Goal: Complete application form

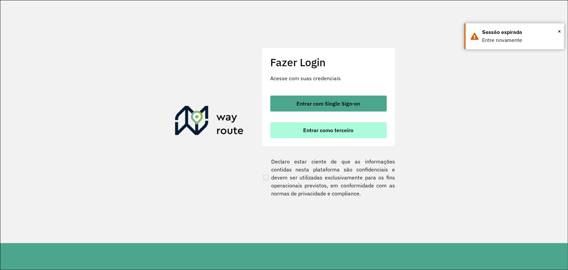
click at [328, 129] on span "Entrar como terceiro" at bounding box center [328, 130] width 50 height 5
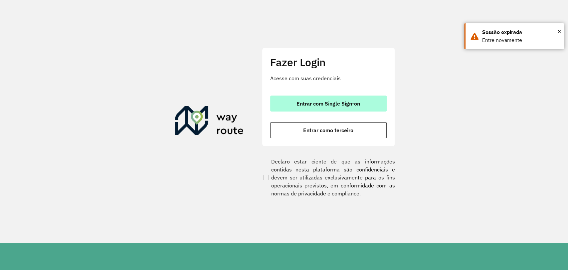
click at [312, 102] on span "Entrar com Single Sign-on" at bounding box center [329, 103] width 64 height 5
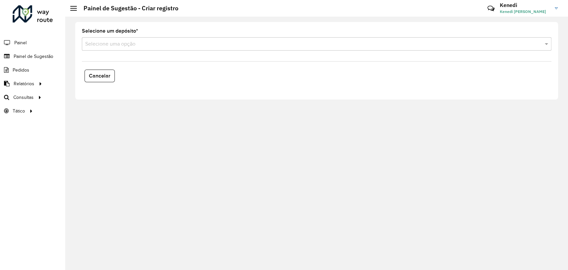
drag, startPoint x: 81, startPoint y: 202, endPoint x: 85, endPoint y: 194, distance: 9.1
drag, startPoint x: 85, startPoint y: 194, endPoint x: 268, endPoint y: 110, distance: 202.2
click at [268, 110] on div "Selecione um depósito * Selecione uma opção Cancelar" at bounding box center [316, 143] width 503 height 253
click at [28, 40] on li "Painel" at bounding box center [32, 43] width 65 height 14
click at [25, 42] on span "Painel" at bounding box center [21, 42] width 14 height 7
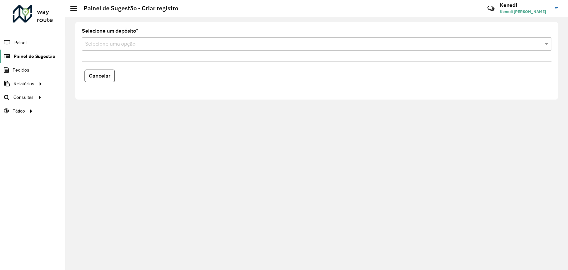
click at [25, 54] on span "Painel de Sugestão" at bounding box center [35, 56] width 42 height 7
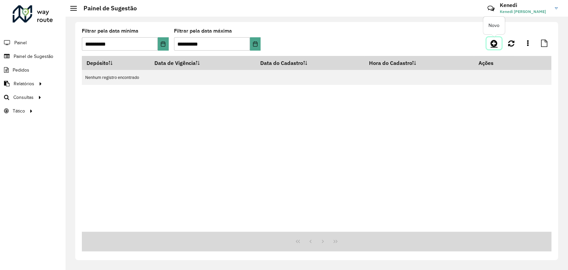
click at [497, 45] on icon at bounding box center [494, 43] width 7 height 8
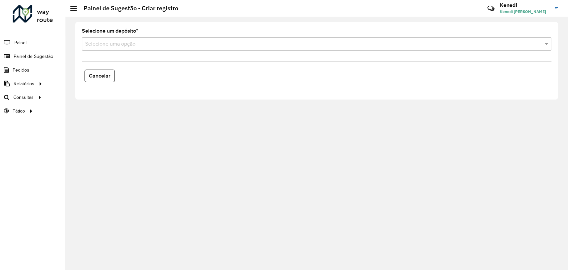
click at [496, 45] on input "text" at bounding box center [310, 44] width 450 height 8
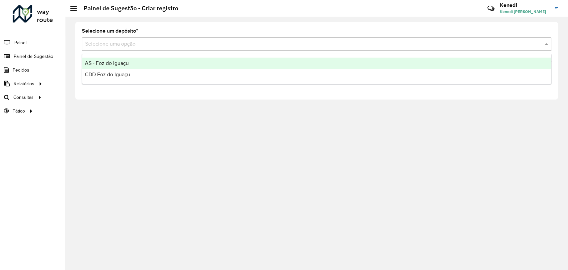
click at [144, 67] on div "AS - Foz do Iguaçu" at bounding box center [316, 63] width 469 height 11
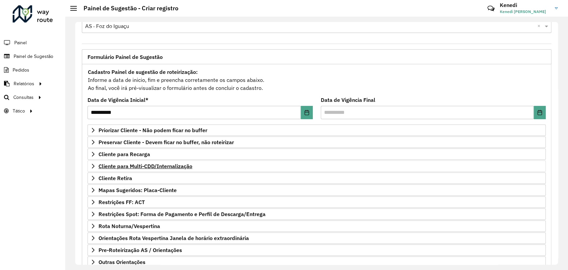
scroll to position [61, 0]
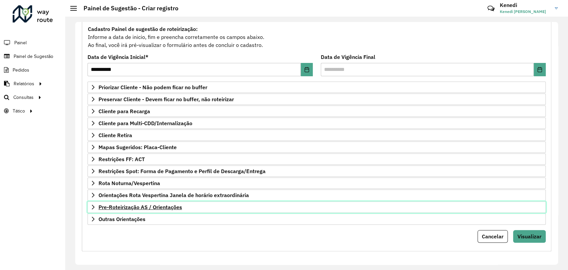
click at [94, 205] on icon at bounding box center [93, 206] width 5 height 5
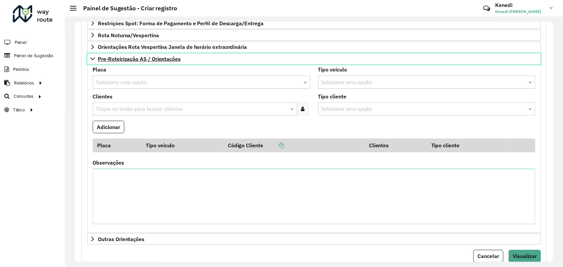
scroll to position [208, 0]
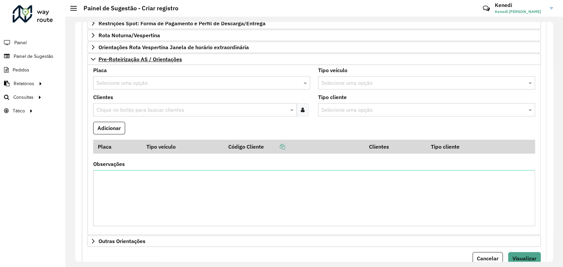
click at [146, 84] on input "text" at bounding box center [195, 83] width 197 height 8
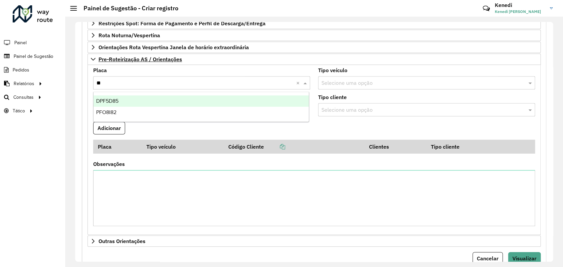
type input "***"
click at [136, 103] on div "PFO8I82" at bounding box center [201, 101] width 215 height 11
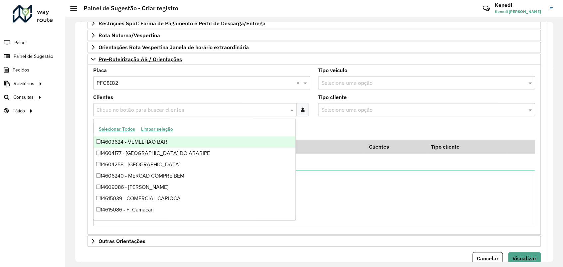
click at [135, 110] on input "text" at bounding box center [192, 110] width 194 height 8
type input "****"
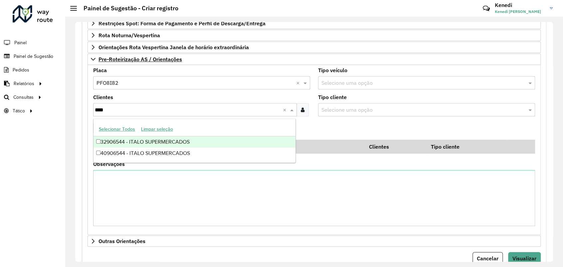
click at [101, 143] on div "32906544 - ITALO SUPERMERCADOS" at bounding box center [195, 142] width 202 height 11
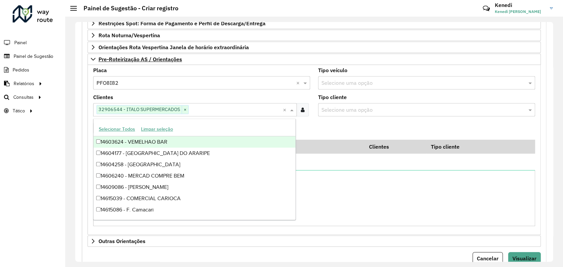
click at [326, 126] on formly-field "Adicionar" at bounding box center [314, 131] width 450 height 18
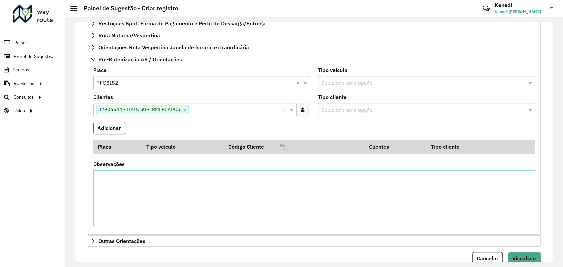
click at [104, 127] on button "Adicionar" at bounding box center [109, 128] width 32 height 13
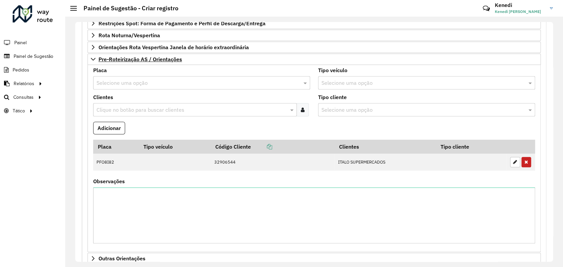
click at [141, 86] on input "text" at bounding box center [195, 83] width 197 height 8
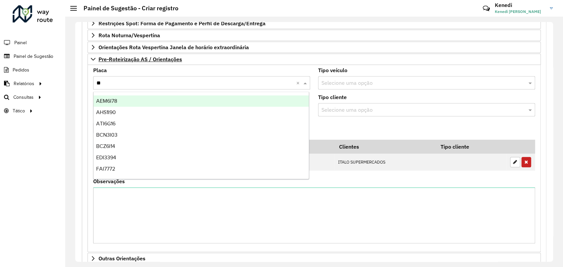
type input "***"
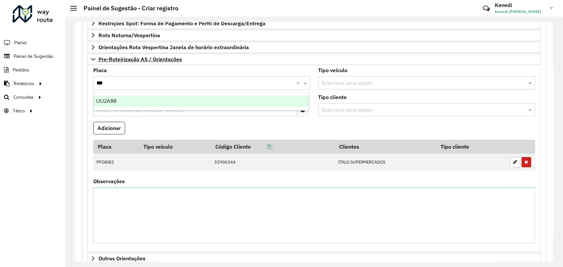
click at [117, 102] on div "IJU2A88" at bounding box center [201, 101] width 215 height 11
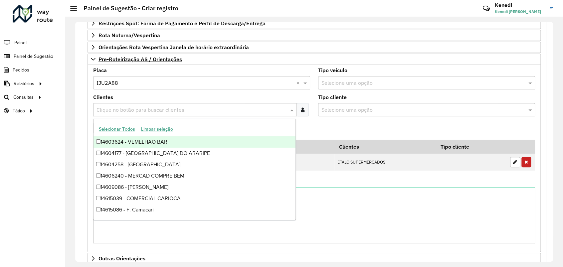
click at [118, 107] on input "text" at bounding box center [192, 110] width 194 height 8
type input "***"
click at [112, 142] on div "32900226 - ITALO VILA A" at bounding box center [195, 142] width 202 height 11
click at [368, 123] on formly-field "Adicionar" at bounding box center [314, 131] width 450 height 18
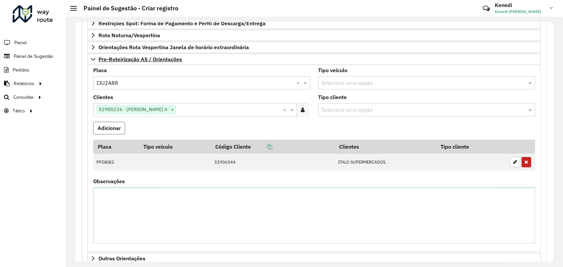
click at [120, 129] on button "Adicionar" at bounding box center [109, 128] width 32 height 13
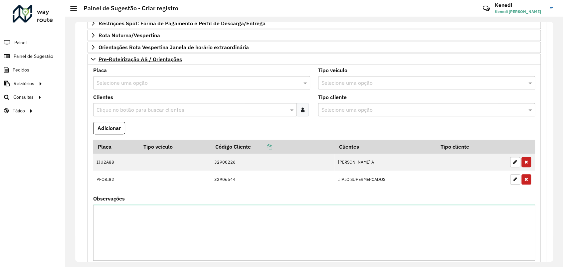
click at [127, 81] on input "text" at bounding box center [195, 83] width 197 height 8
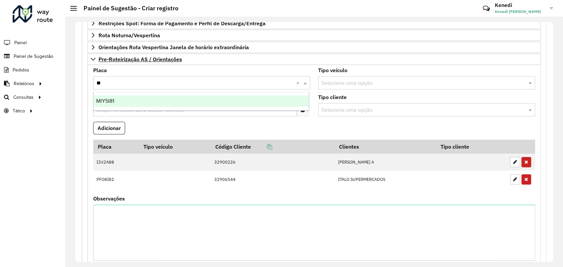
type input "***"
click at [117, 102] on div "MIY5I81" at bounding box center [201, 101] width 215 height 11
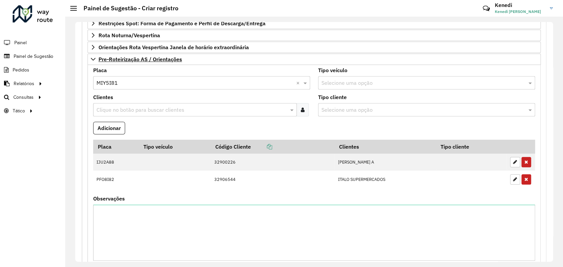
click at [117, 107] on input "text" at bounding box center [192, 110] width 194 height 8
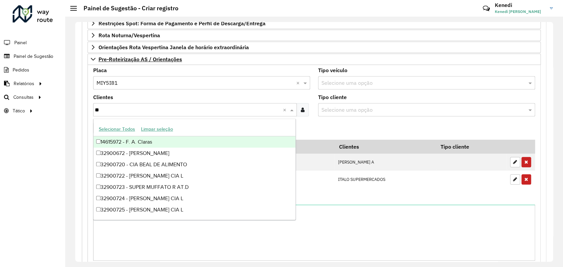
type input "***"
click at [113, 143] on div "32900729 - SUPERMERCADOS IRANI" at bounding box center [195, 142] width 202 height 11
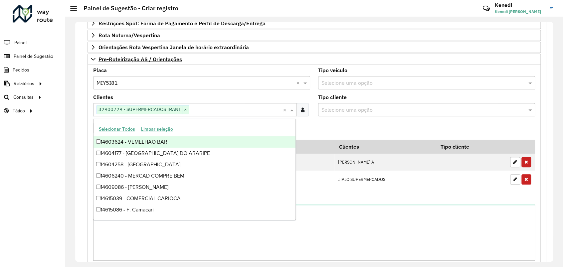
click at [329, 129] on formly-field "Adicionar" at bounding box center [314, 131] width 450 height 18
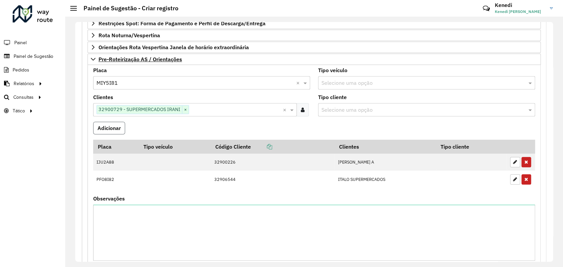
click at [111, 125] on button "Adicionar" at bounding box center [109, 128] width 32 height 13
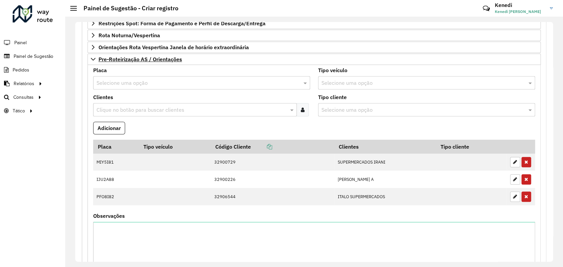
click at [131, 81] on input "text" at bounding box center [195, 83] width 197 height 8
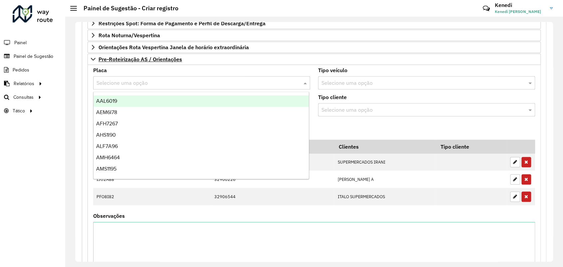
type input "*"
type input "**"
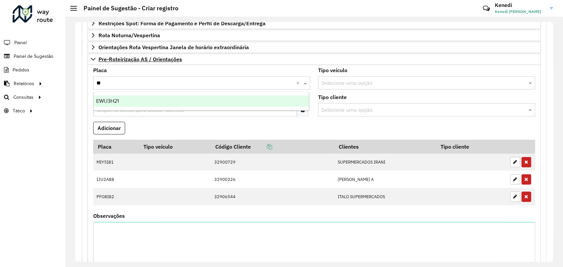
click at [115, 104] on span "EWU3H21" at bounding box center [107, 101] width 23 height 6
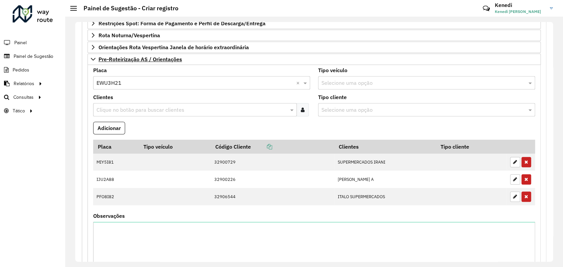
click at [112, 107] on input "text" at bounding box center [192, 110] width 194 height 8
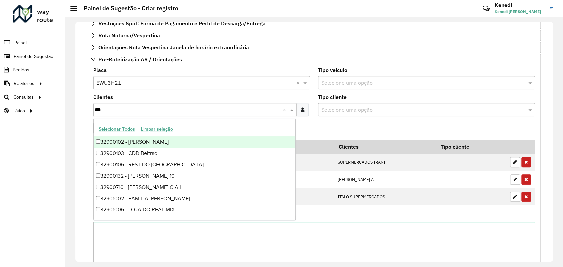
type input "****"
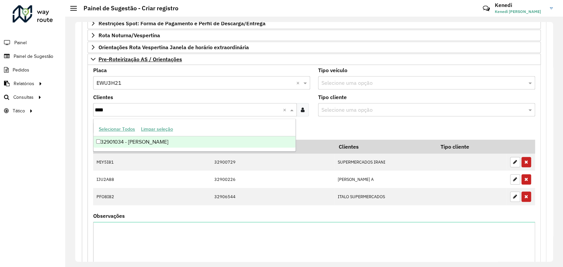
click at [109, 142] on div "32901034 - ITALO PORTO MEIRA" at bounding box center [195, 142] width 202 height 11
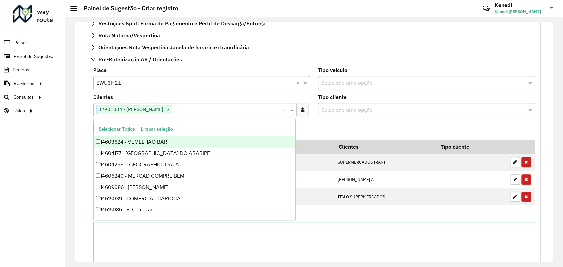
click at [367, 132] on formly-field "Adicionar" at bounding box center [314, 131] width 450 height 18
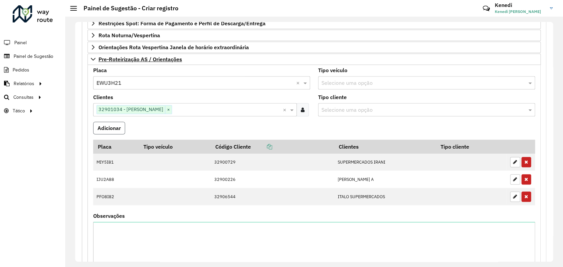
click at [112, 128] on button "Adicionar" at bounding box center [109, 128] width 32 height 13
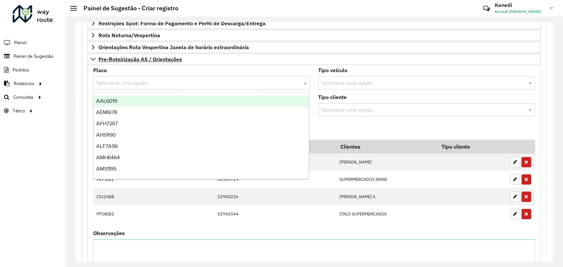
click at [135, 85] on input "text" at bounding box center [195, 83] width 197 height 8
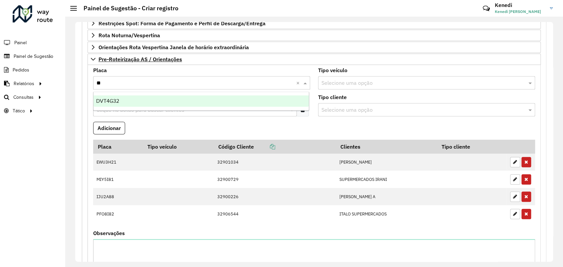
type input "***"
click at [119, 106] on div "DVT4G32" at bounding box center [201, 101] width 215 height 11
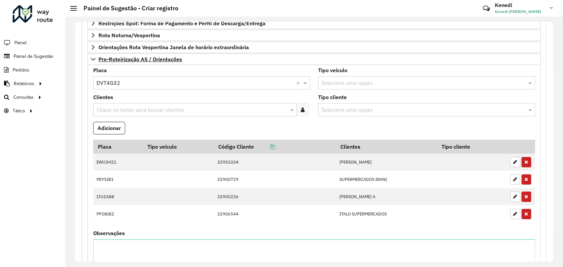
click at [120, 108] on input "text" at bounding box center [192, 110] width 194 height 8
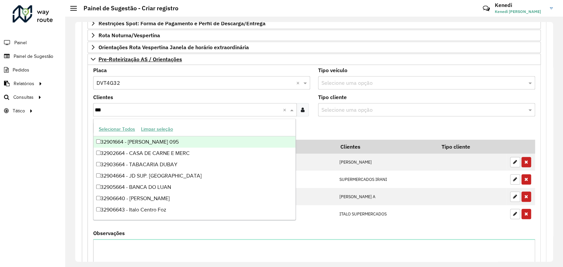
type input "****"
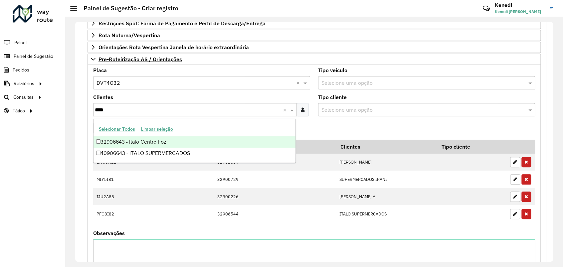
click at [125, 144] on div "32906643 - Italo Centro Foz" at bounding box center [195, 142] width 202 height 11
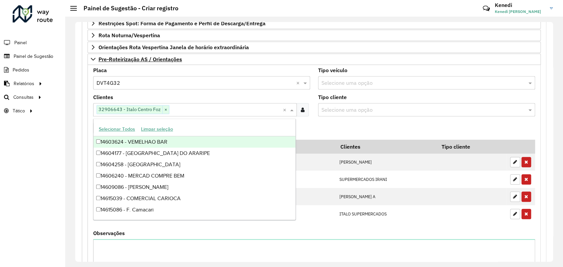
click at [335, 126] on formly-field "Adicionar" at bounding box center [314, 131] width 450 height 18
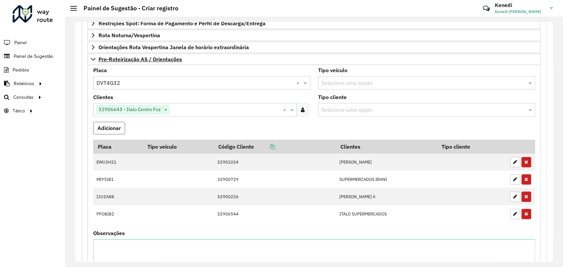
click at [113, 126] on button "Adicionar" at bounding box center [109, 128] width 32 height 13
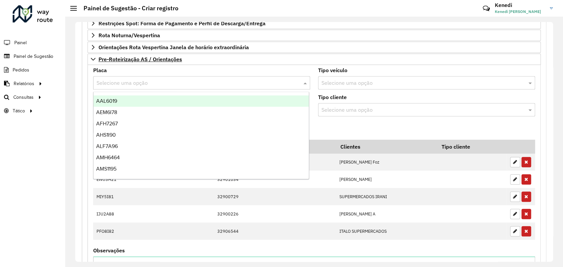
click at [139, 81] on input "text" at bounding box center [195, 83] width 197 height 8
type input "***"
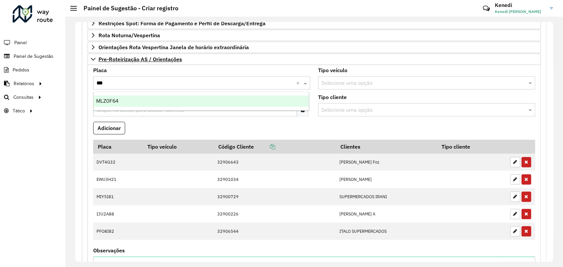
click at [114, 101] on span "MLZ0F64" at bounding box center [107, 101] width 22 height 6
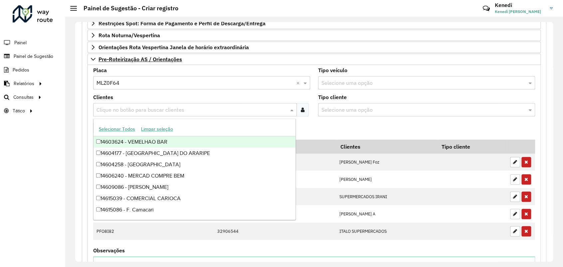
click at [114, 108] on input "text" at bounding box center [192, 110] width 194 height 8
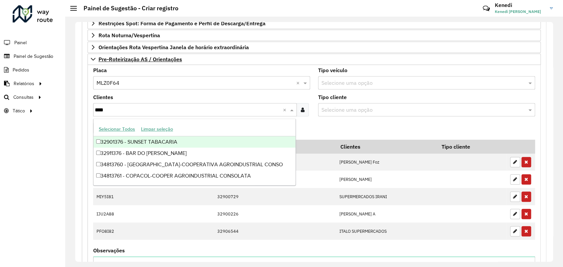
type input "*****"
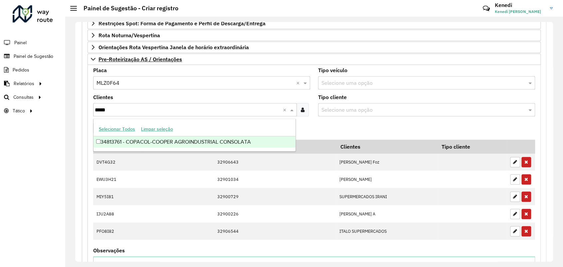
click at [107, 142] on div "34813761 - COPACOL-COOPER AGROINDUSTRIAL CONSOLATA" at bounding box center [195, 142] width 202 height 11
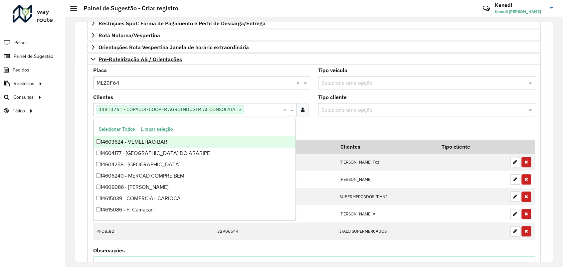
click at [330, 131] on formly-field "Adicionar" at bounding box center [314, 131] width 450 height 18
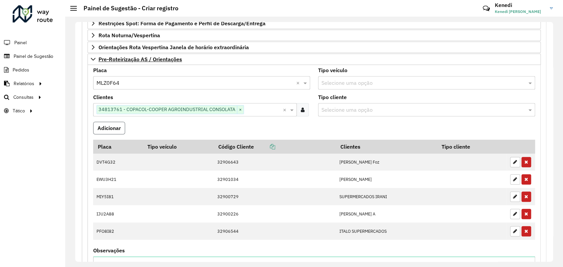
click at [104, 128] on button "Adicionar" at bounding box center [109, 128] width 32 height 13
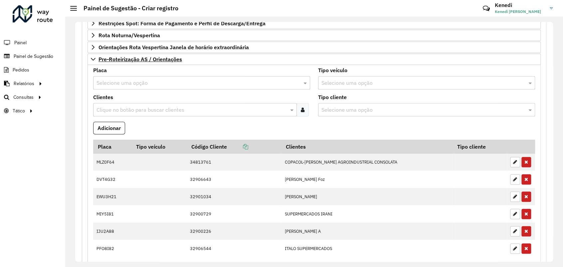
click at [134, 81] on input "text" at bounding box center [195, 83] width 197 height 8
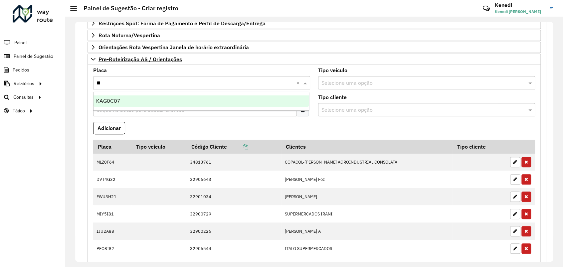
type input "***"
click at [124, 102] on div "KAG0C07" at bounding box center [201, 101] width 215 height 11
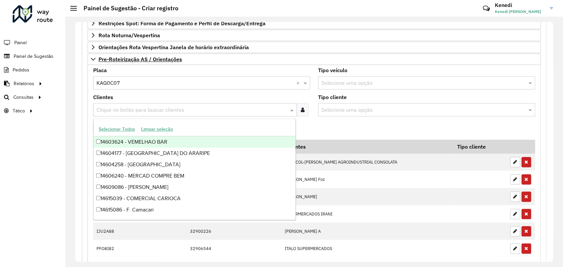
click at [124, 110] on input "text" at bounding box center [192, 110] width 194 height 8
type input "*****"
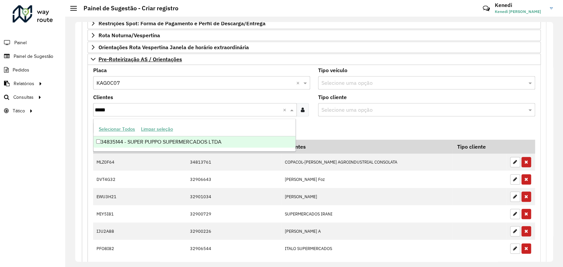
click at [125, 140] on div "34835144 - SUPER PUPPO SUPERMERCADOS LTDA" at bounding box center [195, 142] width 202 height 11
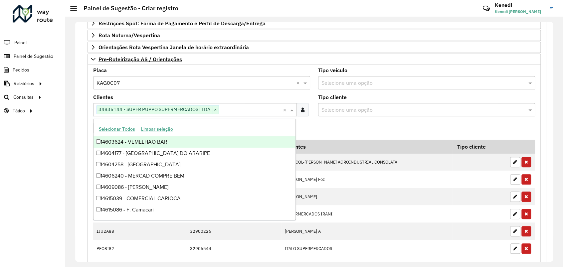
click at [357, 128] on formly-field "Adicionar" at bounding box center [314, 131] width 450 height 18
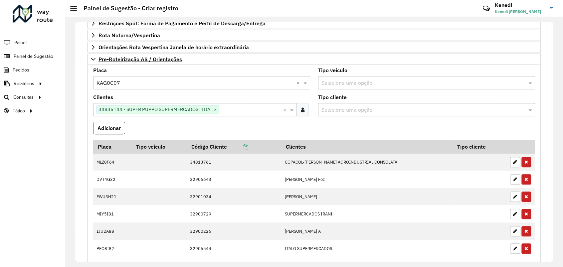
click at [110, 126] on button "Adicionar" at bounding box center [109, 128] width 32 height 13
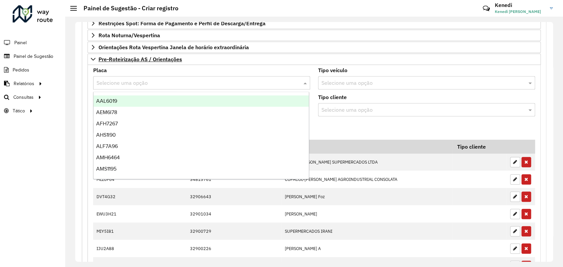
click at [132, 81] on input "text" at bounding box center [195, 83] width 197 height 8
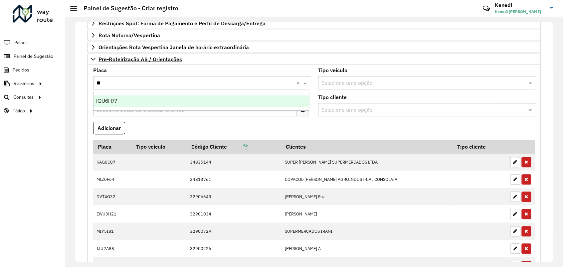
type input "***"
click at [116, 102] on span "IQU6H77" at bounding box center [106, 101] width 21 height 6
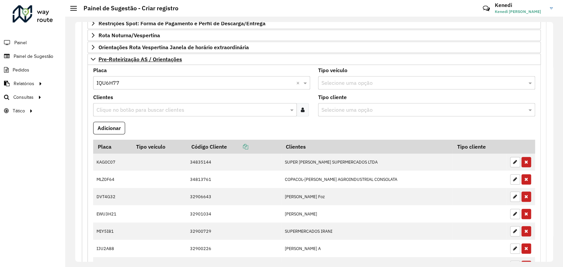
click at [116, 106] on input "text" at bounding box center [192, 110] width 194 height 8
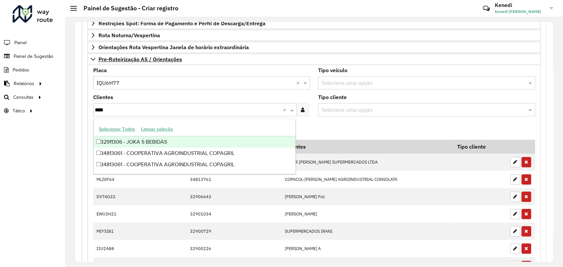
type input "*****"
click at [113, 142] on div "34813061 - COOPERATIVA AGROINDUSTRIAL COPAGRIL" at bounding box center [195, 142] width 202 height 11
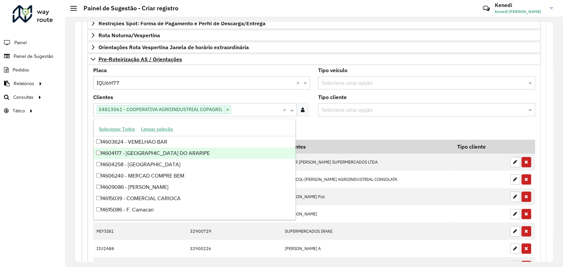
click at [334, 127] on formly-field "Adicionar" at bounding box center [314, 131] width 450 height 18
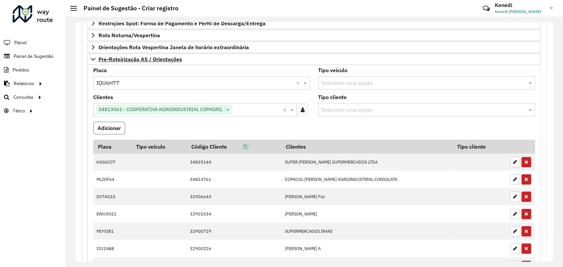
click at [116, 128] on button "Adicionar" at bounding box center [109, 128] width 32 height 13
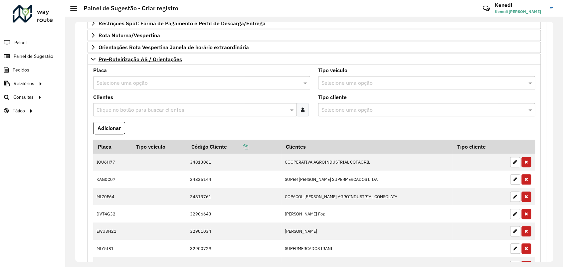
click at [139, 87] on div "Selecione uma opção" at bounding box center [201, 82] width 217 height 13
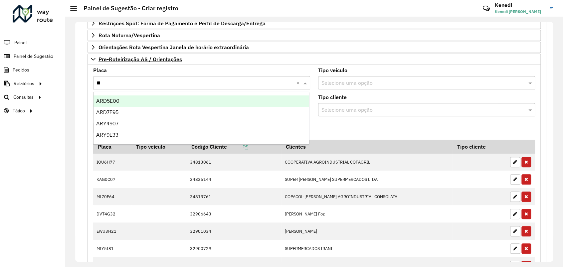
type input "***"
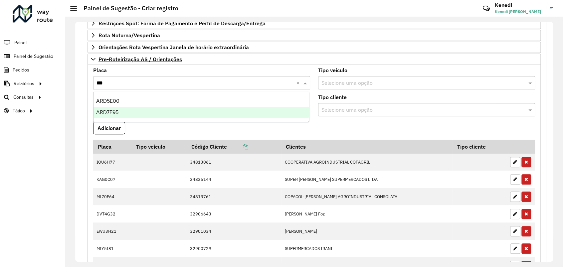
click at [125, 110] on div "ARD7F95" at bounding box center [201, 112] width 215 height 11
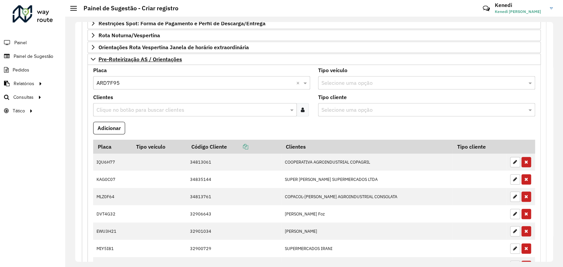
click at [128, 110] on input "text" at bounding box center [192, 110] width 194 height 8
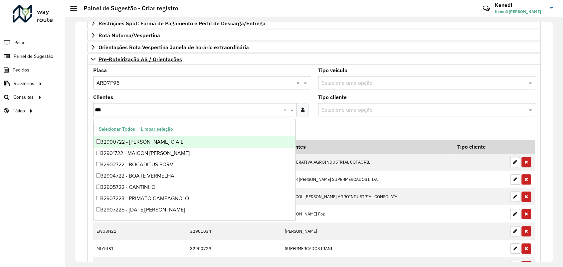
type input "****"
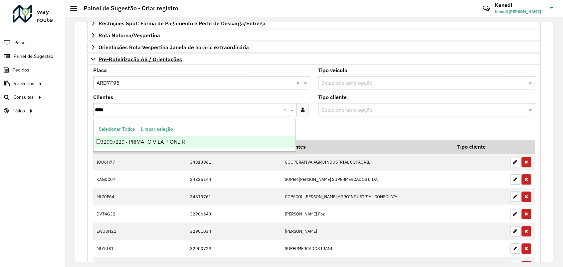
click at [136, 144] on div "32907229 - PRIMATO VILA PIONEIR" at bounding box center [195, 142] width 202 height 11
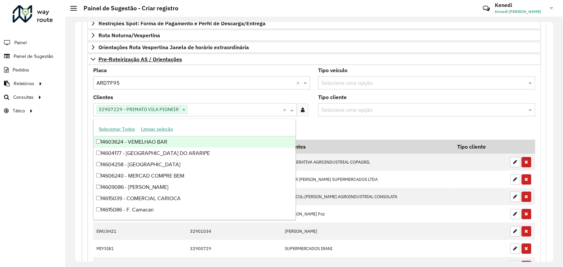
click at [306, 127] on formly-field "Adicionar" at bounding box center [314, 131] width 450 height 18
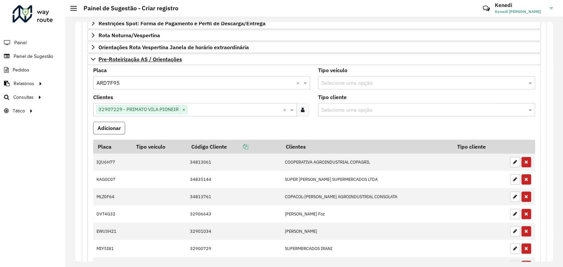
click at [112, 128] on button "Adicionar" at bounding box center [109, 128] width 32 height 13
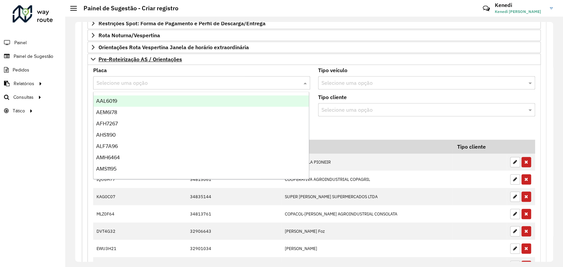
click at [130, 81] on input "text" at bounding box center [195, 83] width 197 height 8
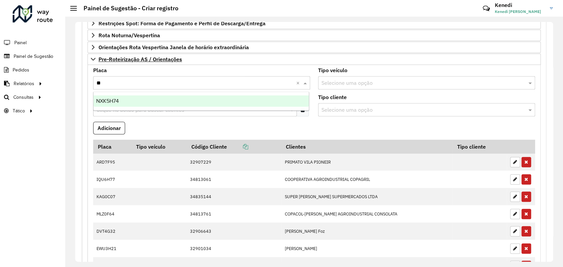
type input "***"
click at [122, 100] on div "NXK5H74" at bounding box center [201, 101] width 215 height 11
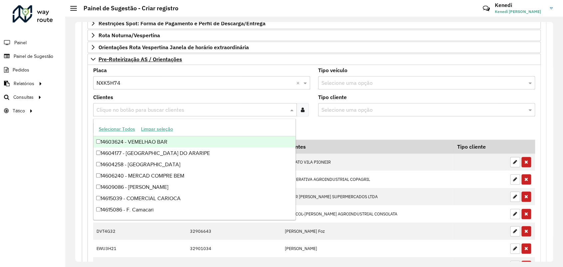
click at [121, 106] on input "text" at bounding box center [192, 110] width 194 height 8
type input "****"
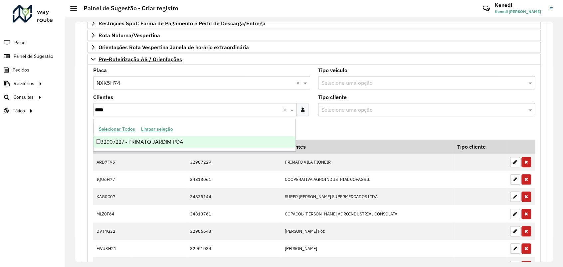
click at [122, 143] on div "32907227 - PRIMATO JARDIM POA" at bounding box center [195, 142] width 202 height 11
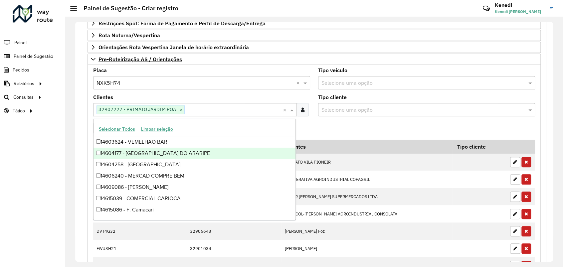
click at [348, 124] on formly-field "Adicionar" at bounding box center [314, 131] width 450 height 18
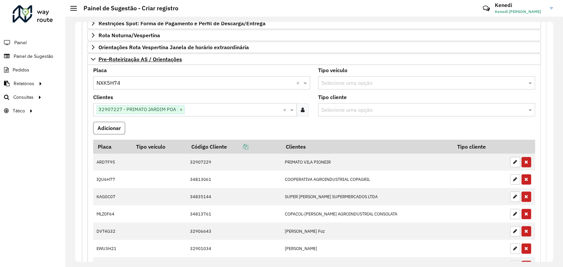
click at [115, 128] on button "Adicionar" at bounding box center [109, 128] width 32 height 13
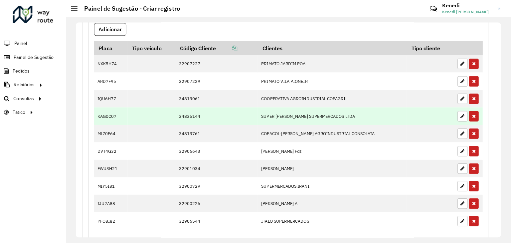
scroll to position [294, 0]
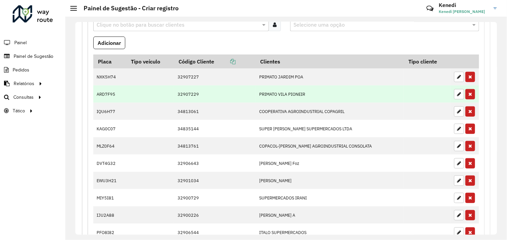
click at [354, 86] on td "PRIMATO VILA PIONEIR" at bounding box center [330, 94] width 148 height 17
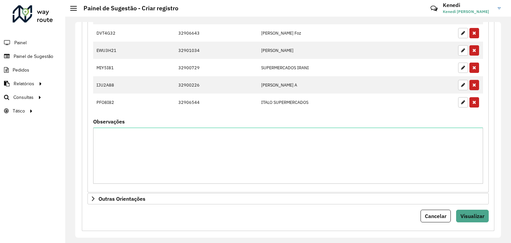
scroll to position [428, 0]
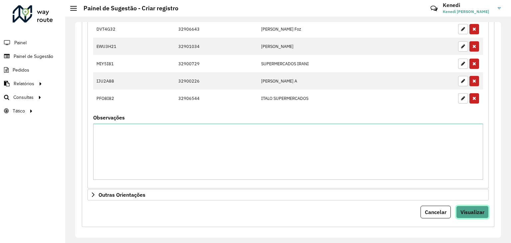
click at [474, 209] on span "Visualizar" at bounding box center [473, 212] width 24 height 7
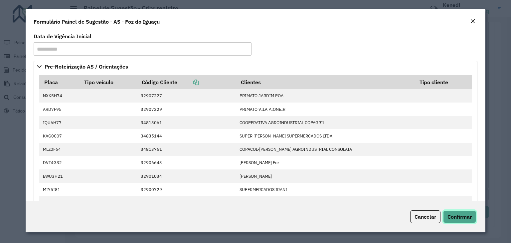
click at [464, 220] on button "Confirmar" at bounding box center [460, 216] width 33 height 13
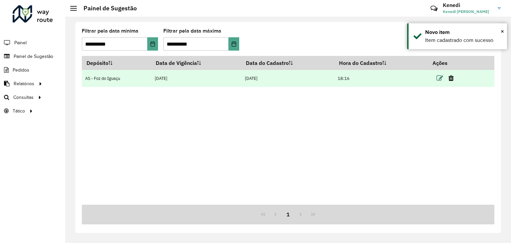
click at [440, 77] on icon at bounding box center [440, 78] width 7 height 7
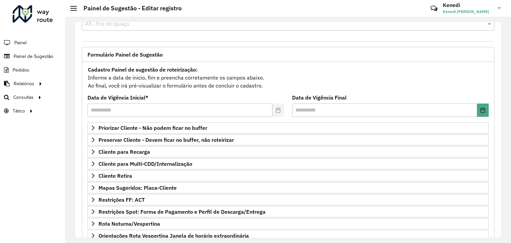
scroll to position [87, 0]
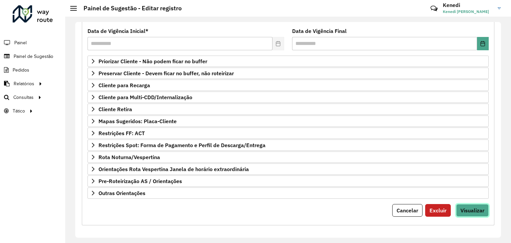
click at [468, 210] on span "Visualizar" at bounding box center [473, 210] width 24 height 7
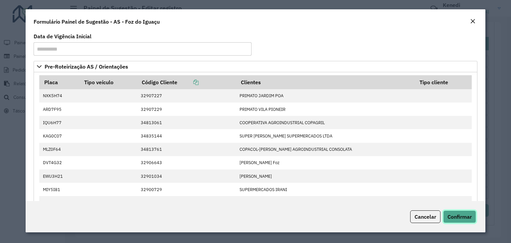
click at [458, 218] on span "Confirmar" at bounding box center [460, 216] width 24 height 7
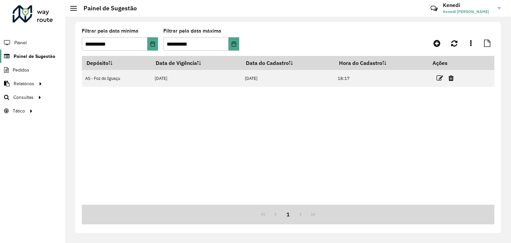
click at [39, 58] on span "Painel de Sugestão" at bounding box center [35, 56] width 42 height 7
click at [31, 71] on li "Pedidos" at bounding box center [32, 70] width 65 height 14
click at [20, 68] on span "Pedidos" at bounding box center [21, 70] width 17 height 7
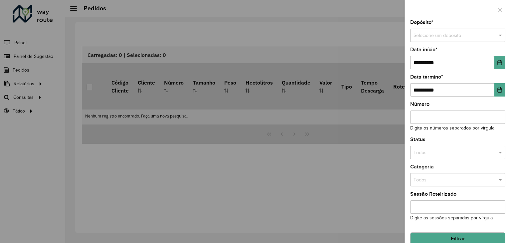
click at [44, 58] on div at bounding box center [255, 121] width 511 height 243
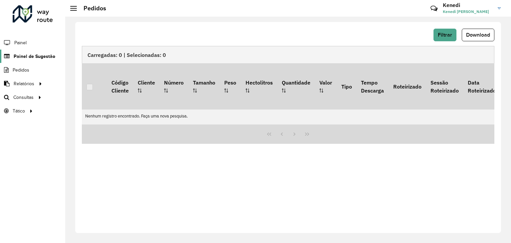
click at [44, 55] on span "Painel de Sugestão" at bounding box center [35, 56] width 42 height 7
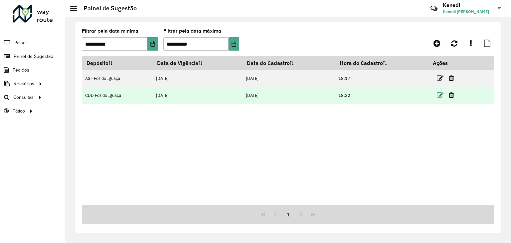
click at [440, 95] on icon at bounding box center [440, 95] width 7 height 7
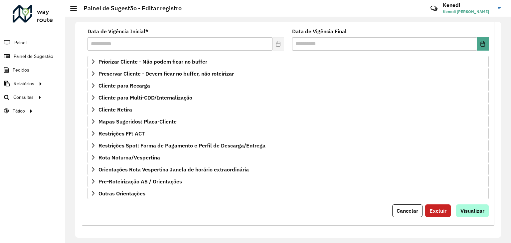
scroll to position [87, 0]
click at [467, 208] on span "Visualizar" at bounding box center [473, 210] width 24 height 7
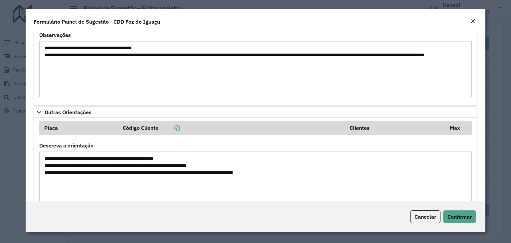
scroll to position [322, 0]
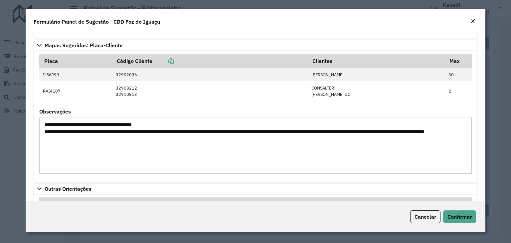
click at [473, 22] on em "Close" at bounding box center [473, 21] width 5 height 5
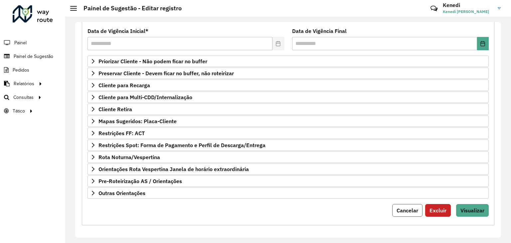
click at [406, 207] on span "Cancelar" at bounding box center [408, 210] width 22 height 7
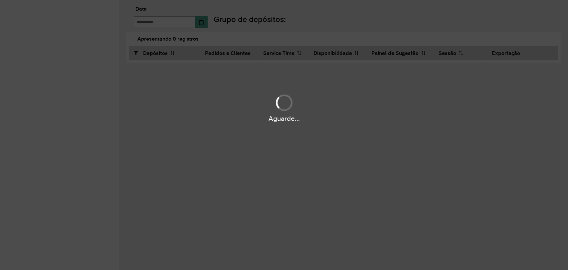
type input "**********"
